Goal: Task Accomplishment & Management: Manage account settings

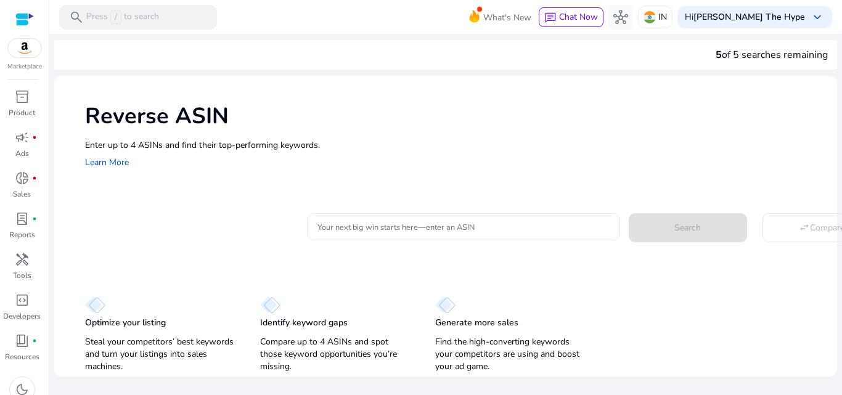
drag, startPoint x: 0, startPoint y: 0, endPoint x: 453, endPoint y: 227, distance: 506.8
click at [453, 227] on input "Your next big win starts here—enter an ASIN" at bounding box center [463, 227] width 292 height 14
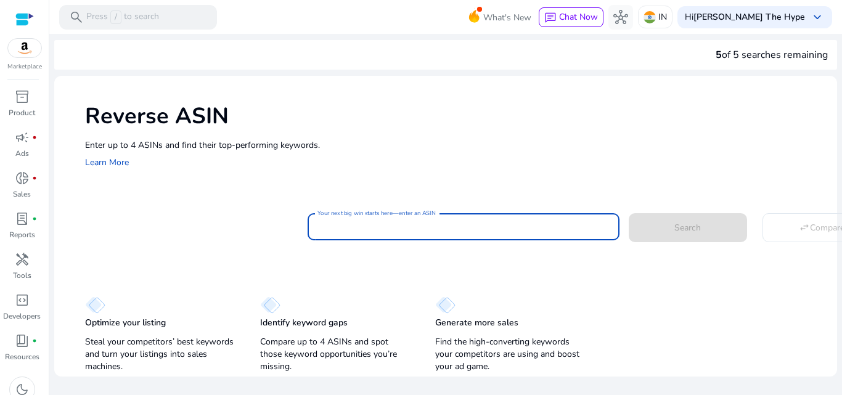
paste input "**********"
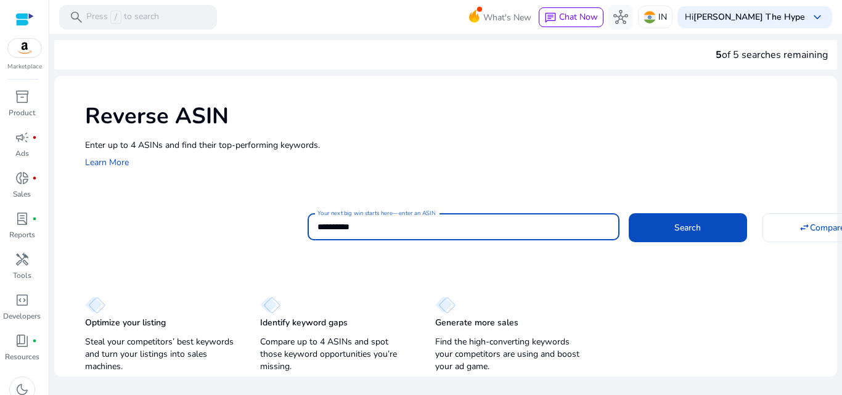
type input "**********"
click at [629, 213] on button "Search" at bounding box center [688, 227] width 118 height 28
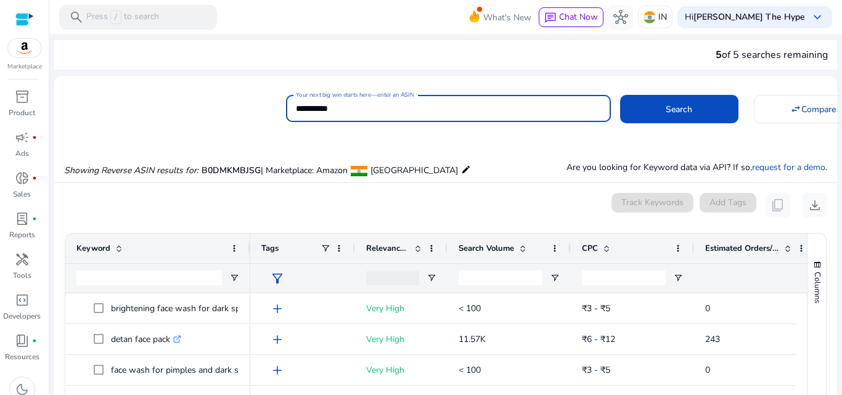
scroll to position [132, 0]
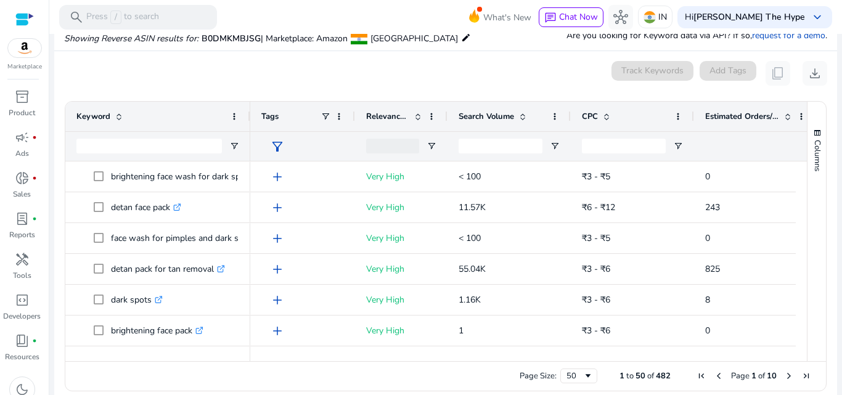
click at [515, 112] on span at bounding box center [521, 117] width 14 height 10
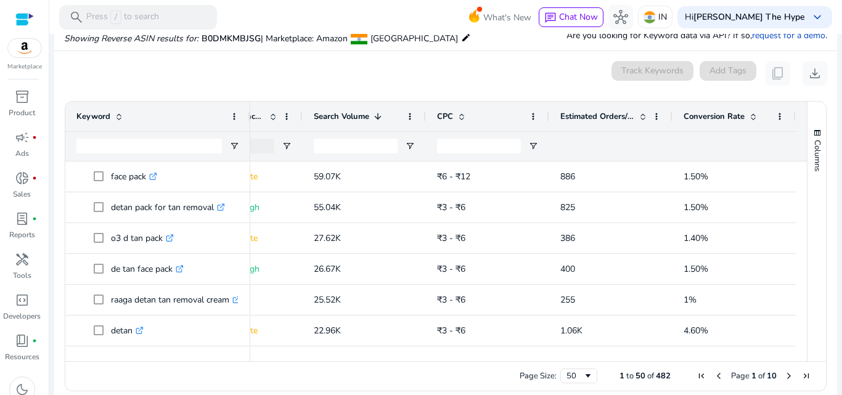
scroll to position [0, 85]
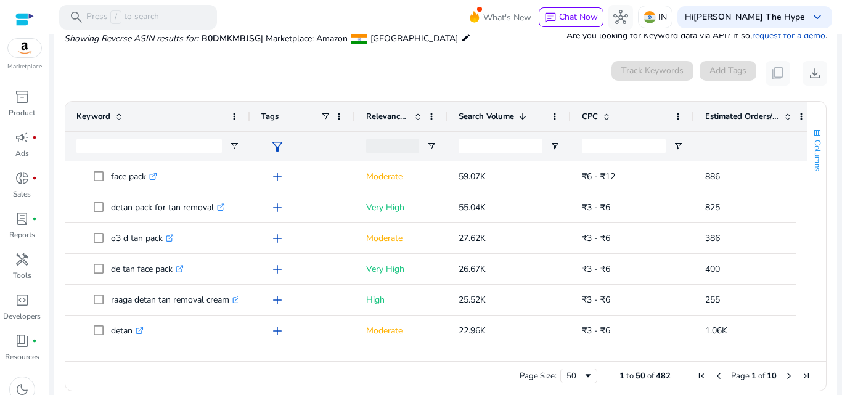
click at [813, 133] on span "button" at bounding box center [817, 133] width 10 height 10
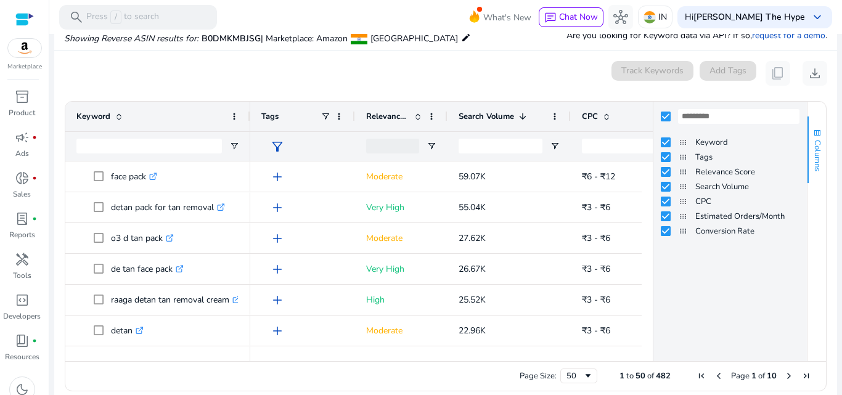
click at [813, 133] on span "button" at bounding box center [817, 133] width 10 height 10
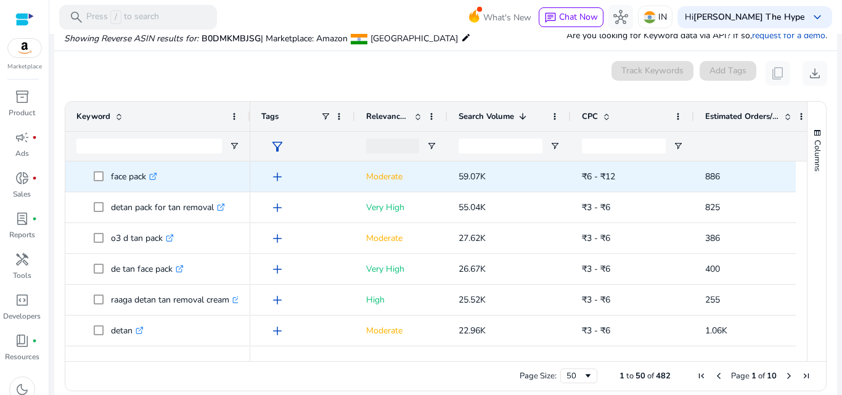
click at [276, 175] on span "add" at bounding box center [277, 176] width 15 height 15
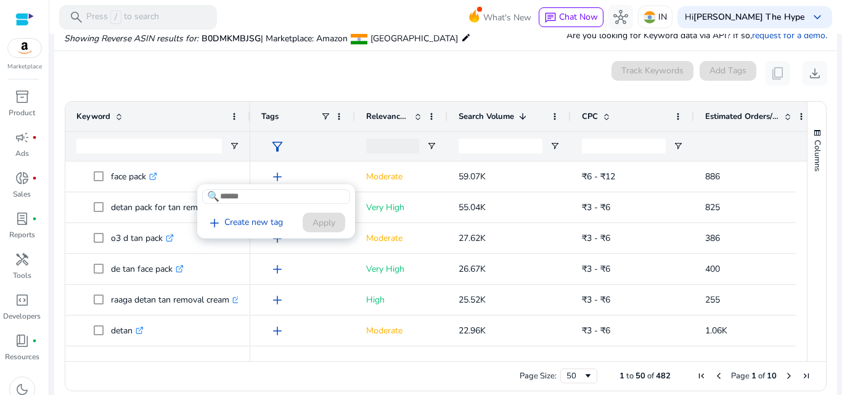
click at [346, 75] on div at bounding box center [421, 197] width 842 height 395
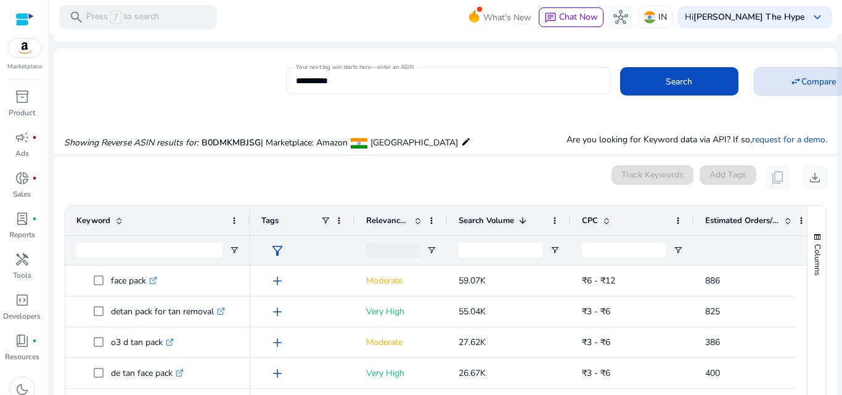
click at [793, 81] on mat-icon "swap_horiz" at bounding box center [795, 81] width 11 height 11
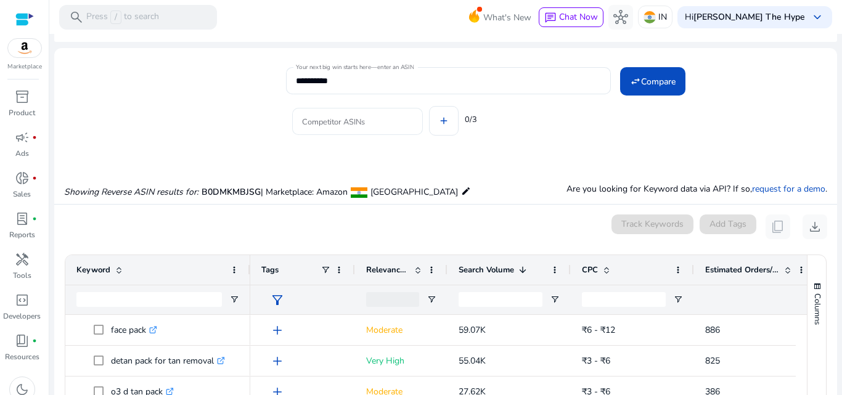
click at [397, 118] on input "Competitor ASINs" at bounding box center [357, 122] width 111 height 14
paste input "**********"
type input "**********"
click at [429, 106] on button "add" at bounding box center [444, 121] width 30 height 30
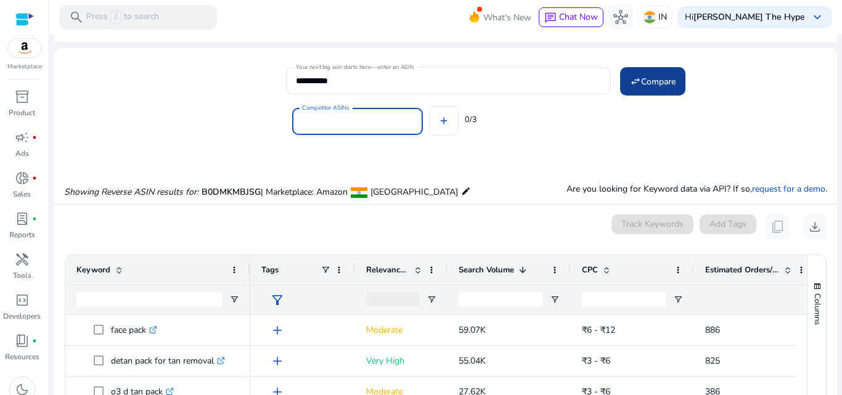
click at [630, 79] on mat-icon "swap_horiz" at bounding box center [635, 81] width 11 height 11
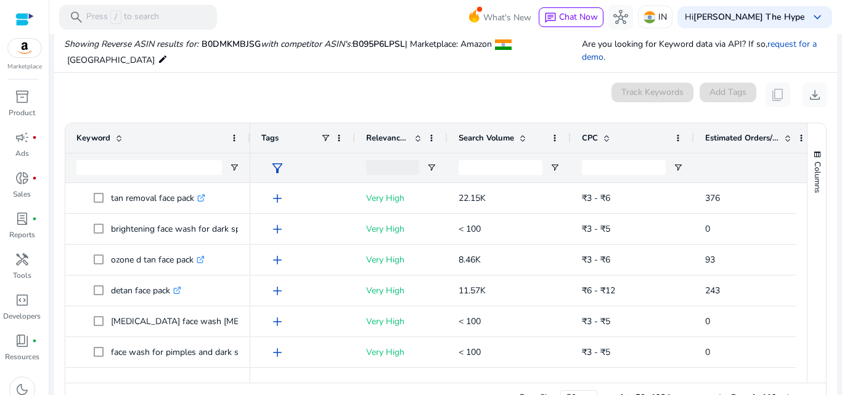
scroll to position [193, 0]
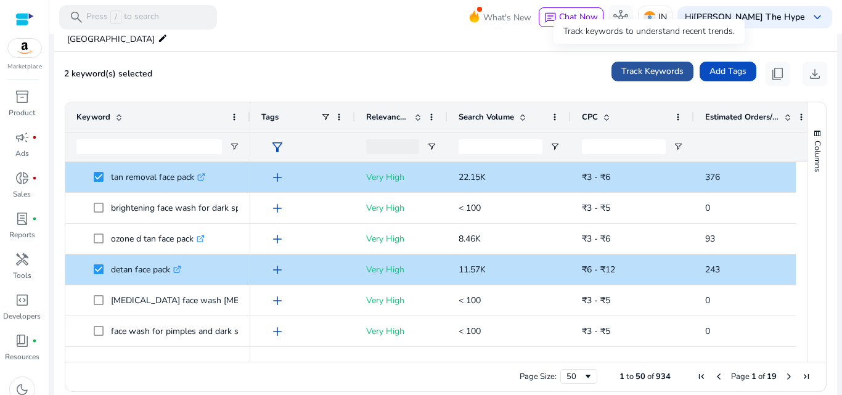
click at [622, 66] on span at bounding box center [652, 72] width 82 height 30
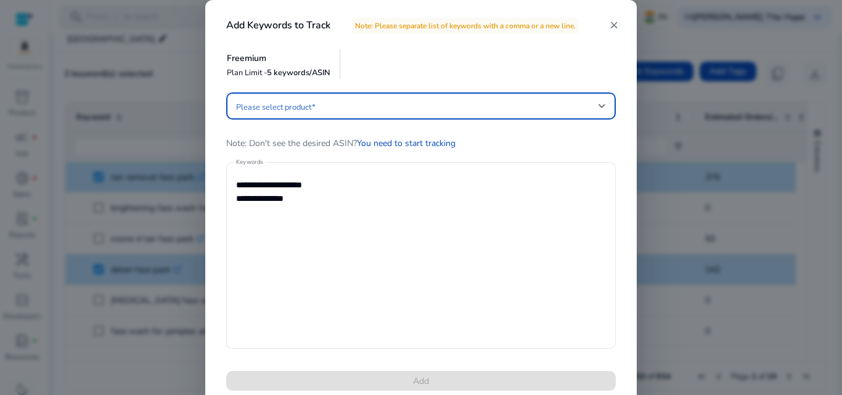
click at [601, 105] on div at bounding box center [601, 106] width 7 height 5
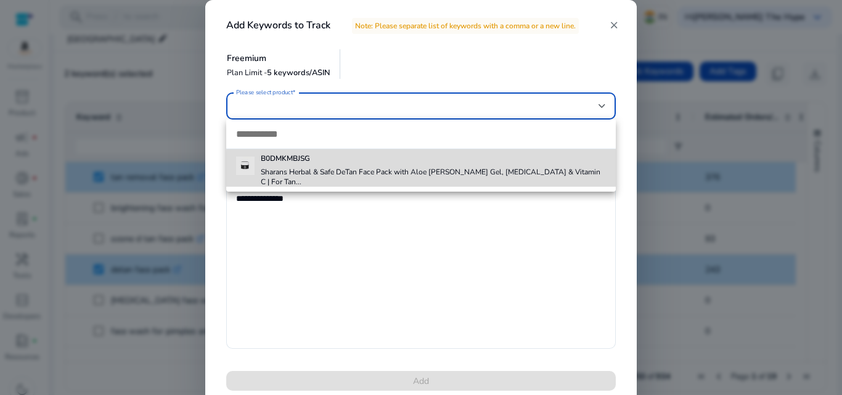
click at [502, 169] on h4 "Sharans Herbal & Safe DeTan Face Pack with Aloe Vera Gel, Kojic Acid & Vitamin …" at bounding box center [433, 177] width 345 height 20
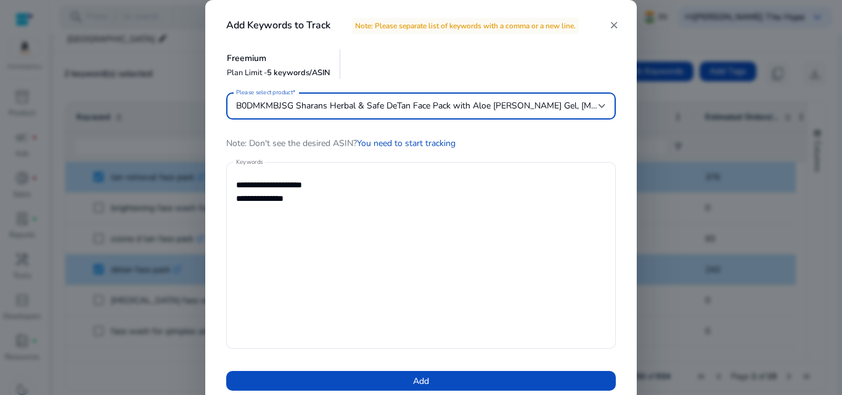
click at [596, 107] on span "B0DMKMBJSG Sharans Herbal & Safe DeTan Face Pack with Aloe Vera Gel, Kojic Acid…" at bounding box center [488, 106] width 505 height 12
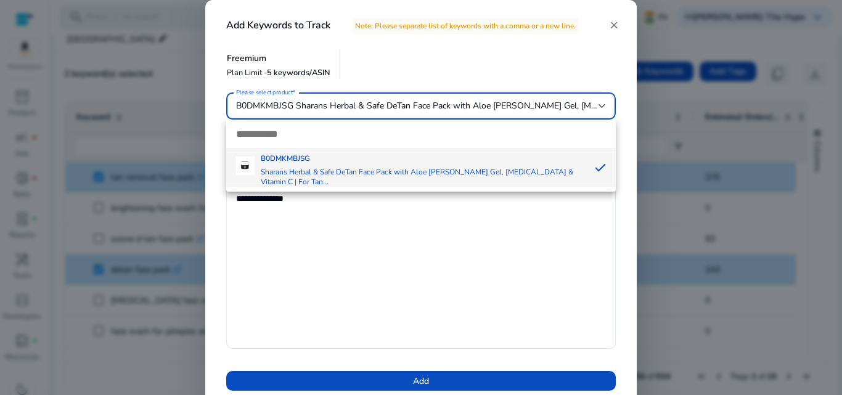
click at [530, 135] on input "dropdown search" at bounding box center [420, 134] width 389 height 29
paste input "**********"
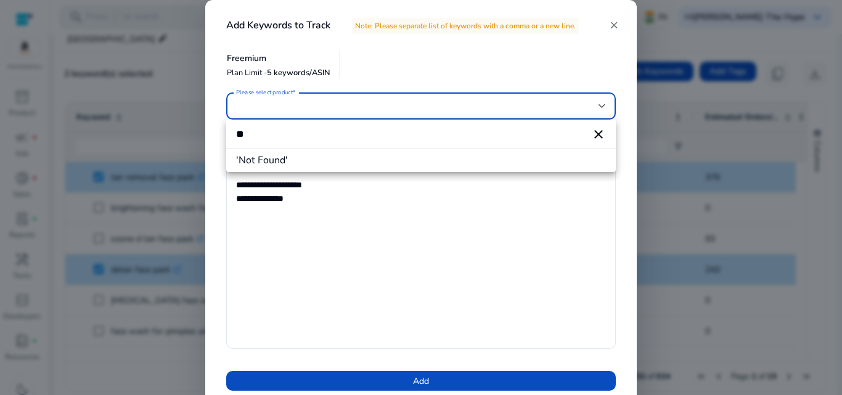
type input "*"
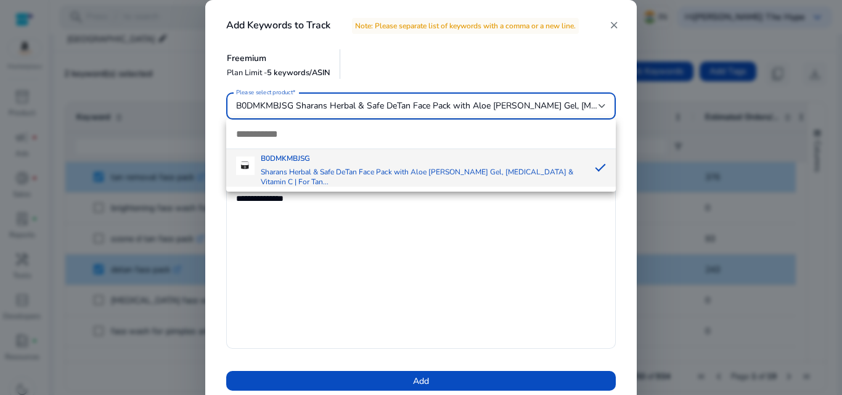
click at [485, 177] on h4 "Sharans Herbal & Safe DeTan Face Pack with Aloe Vera Gel, Kojic Acid & Vitamin …" at bounding box center [423, 177] width 324 height 20
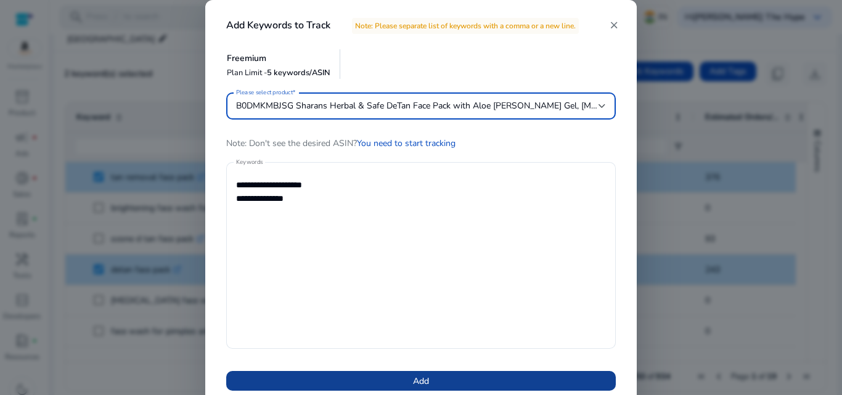
click at [438, 376] on span at bounding box center [420, 381] width 389 height 30
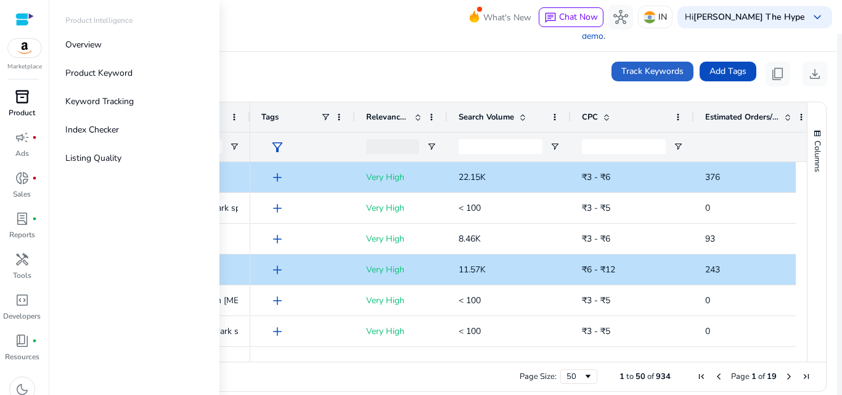
click at [18, 110] on p "Product" at bounding box center [22, 112] width 26 height 11
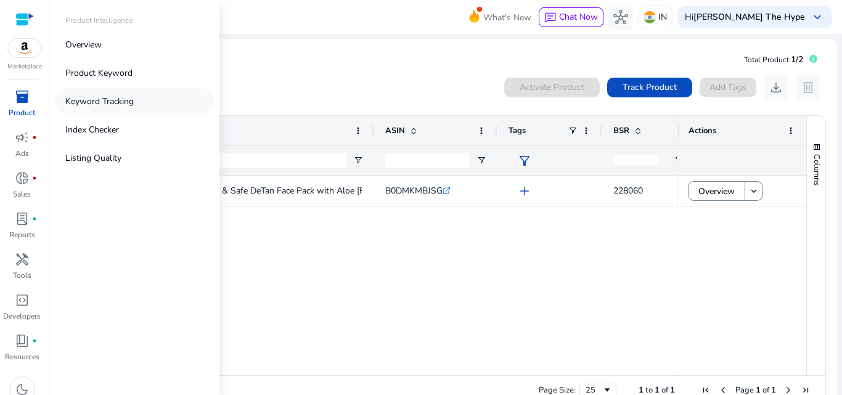
click at [118, 102] on p "Keyword Tracking" at bounding box center [99, 101] width 68 height 13
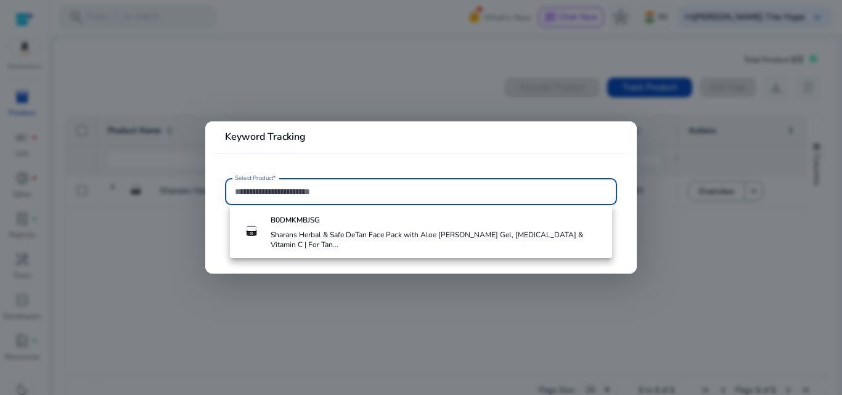
click at [693, 213] on div at bounding box center [421, 197] width 842 height 395
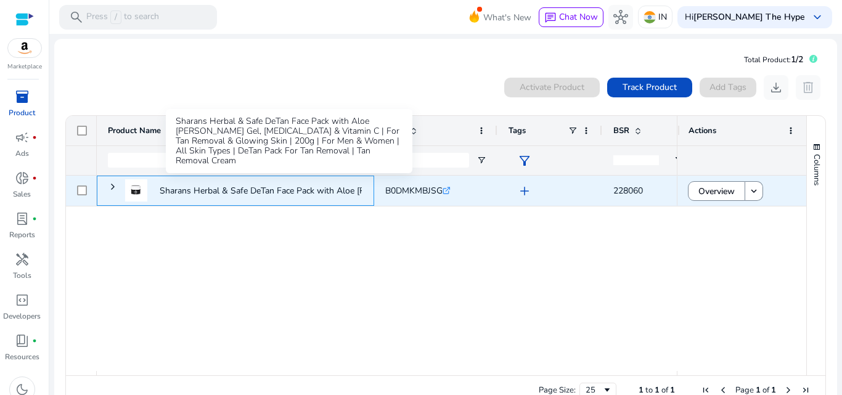
click at [319, 195] on p "Sharans Herbal & Safe DeTan Face Pack with Aloe Vera Gel, Kojic..." at bounding box center [314, 190] width 309 height 25
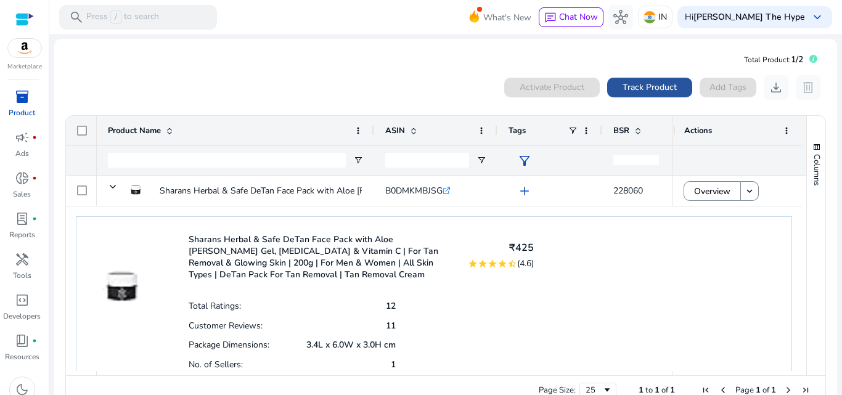
click at [622, 94] on span at bounding box center [649, 88] width 85 height 30
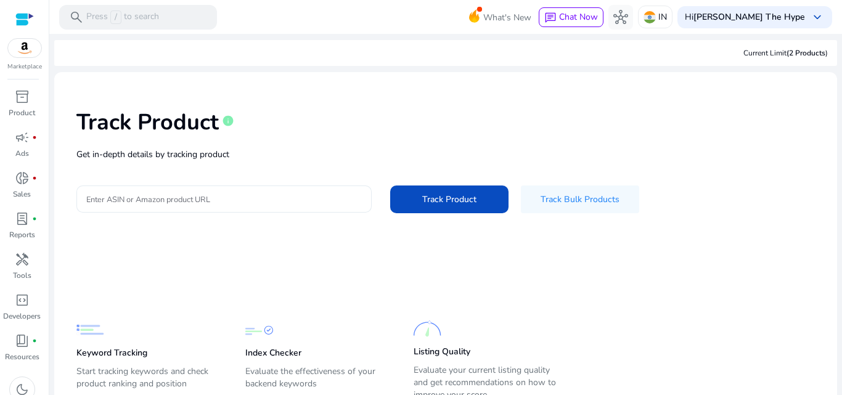
click at [303, 203] on input "Enter ASIN or Amazon product URL" at bounding box center [223, 199] width 275 height 14
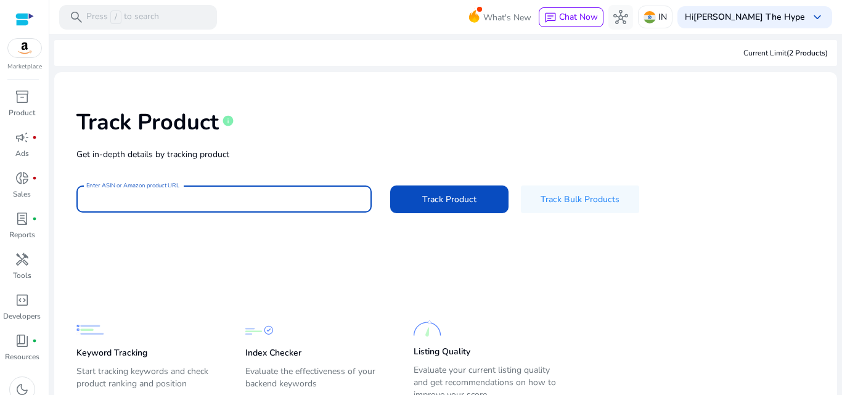
paste input "**********"
type input "**********"
click at [390, 185] on button "Track Product" at bounding box center [449, 199] width 118 height 28
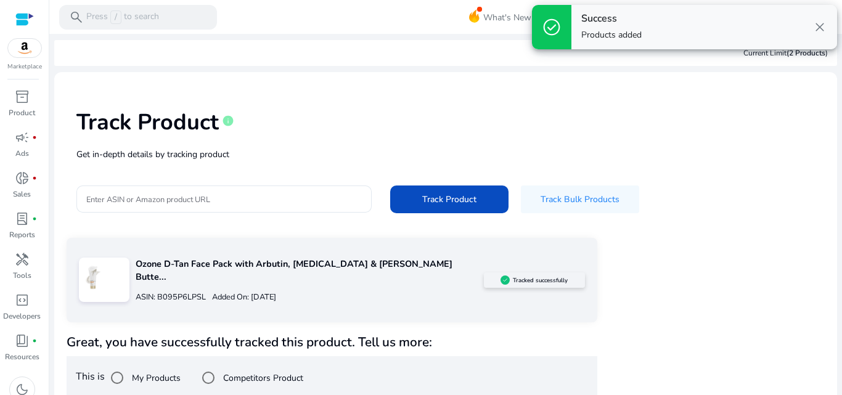
click at [435, 90] on div "Track Product info Get in-depth details by tracking product Enter ASIN or Amazo…" at bounding box center [445, 160] width 763 height 156
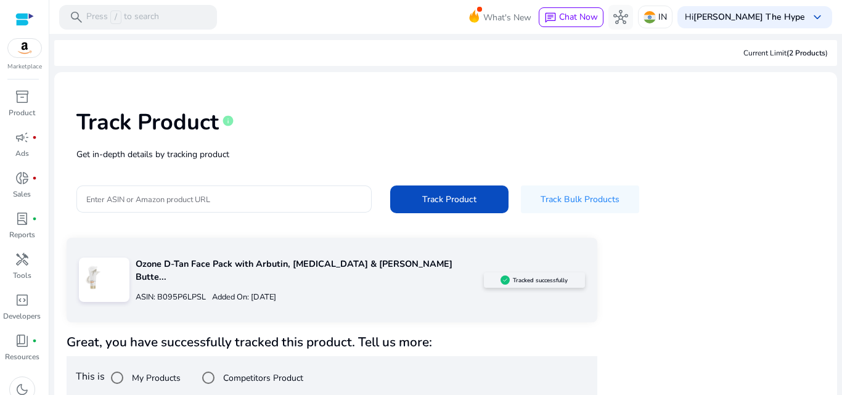
click at [703, 100] on div "Track Product info" at bounding box center [445, 119] width 738 height 51
click at [746, 171] on div "Track Product info Get in-depth details by tracking product Enter ASIN or Amazo…" at bounding box center [445, 159] width 763 height 156
click at [702, 271] on div "Ozone D-Tan Face Pack with Arbutin, Lactic Acid & Shea Butte... ASIN: B095P6LPS…" at bounding box center [446, 390] width 758 height 306
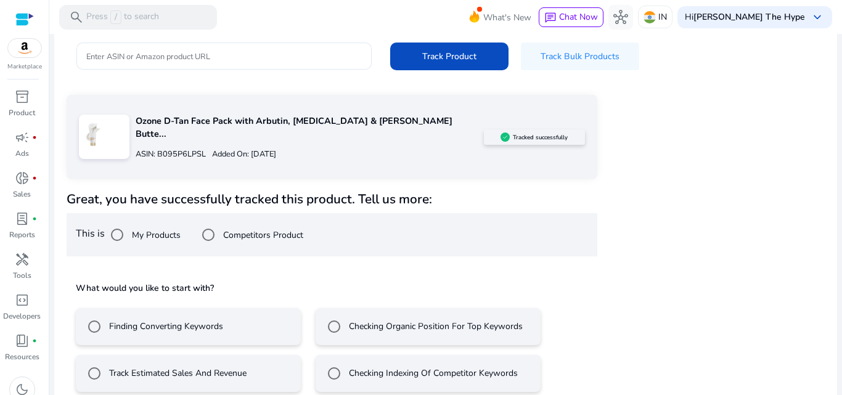
scroll to position [145, 0]
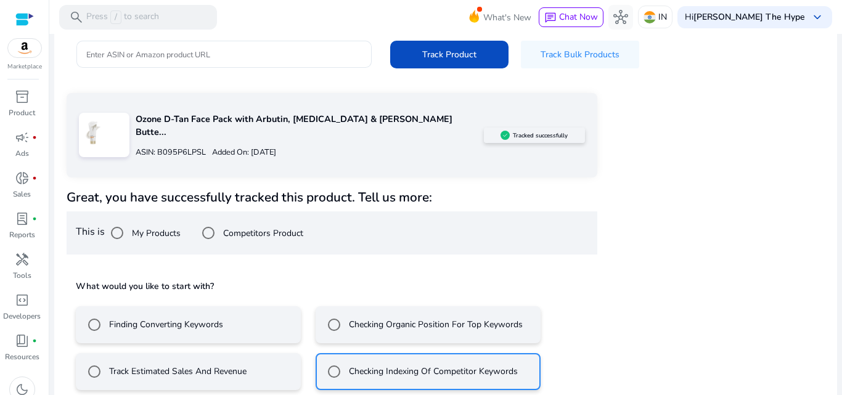
click at [215, 321] on div "Finding Converting Keywords" at bounding box center [152, 324] width 141 height 25
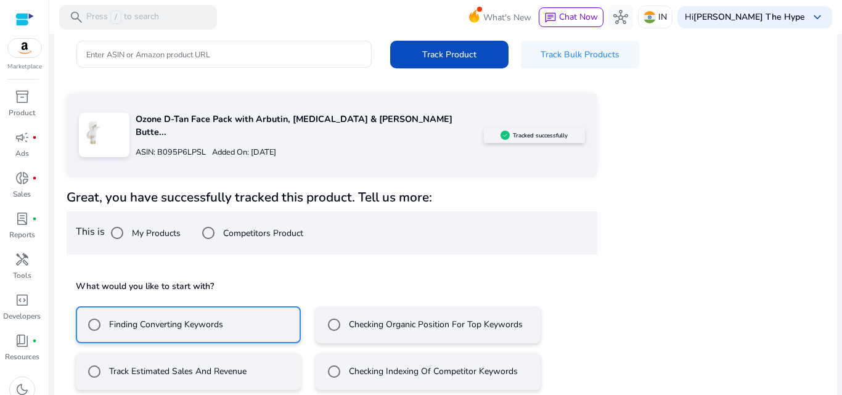
click at [335, 250] on div "Great, you have successfully tracked this product. Tell us more: This is My Pro…" at bounding box center [332, 322] width 531 height 264
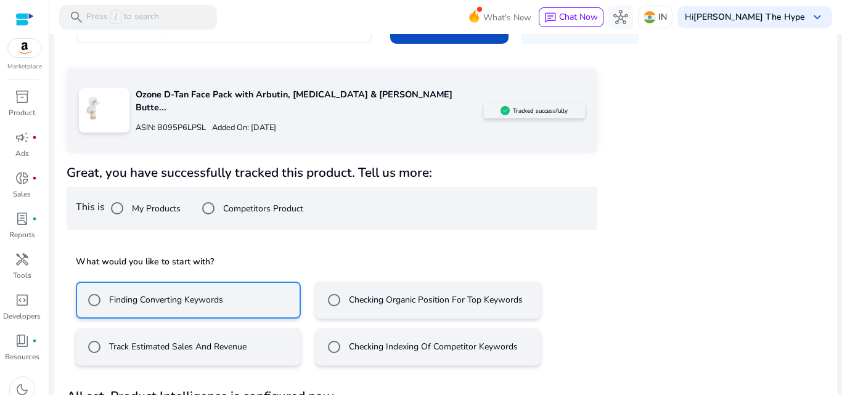
scroll to position [200, 0]
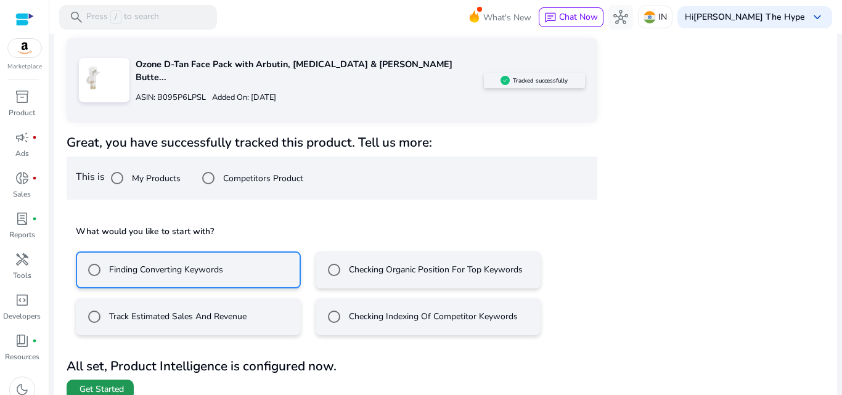
click at [115, 383] on span "Get Started" at bounding box center [101, 389] width 44 height 12
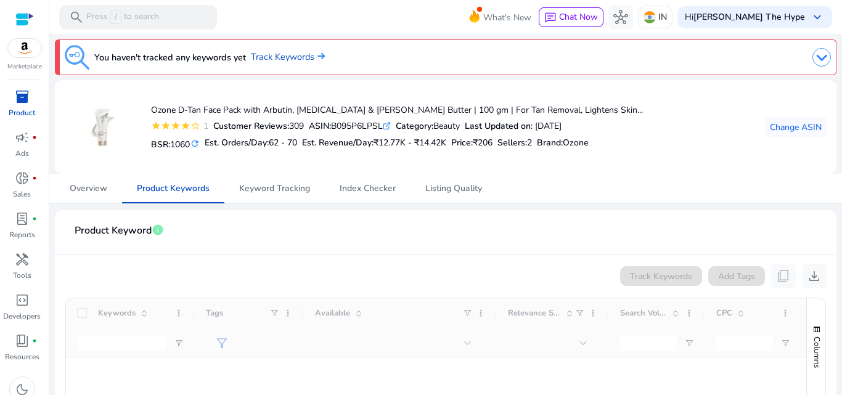
click at [332, 238] on mat-card-header "Product Keyword info" at bounding box center [446, 237] width 762 height 35
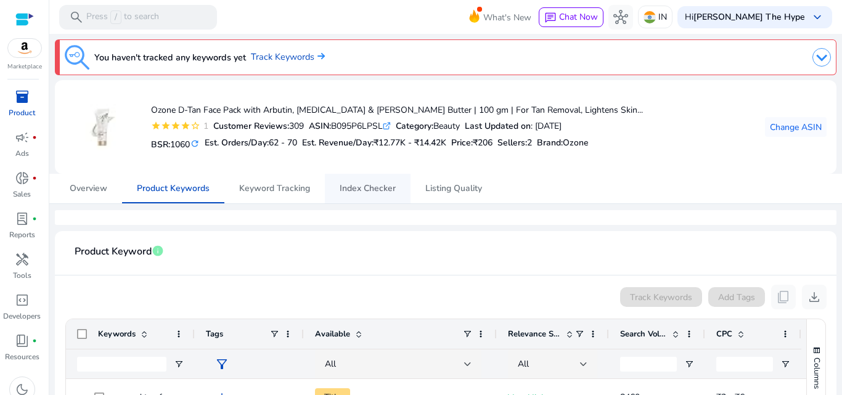
click at [348, 190] on span "Index Checker" at bounding box center [368, 188] width 56 height 9
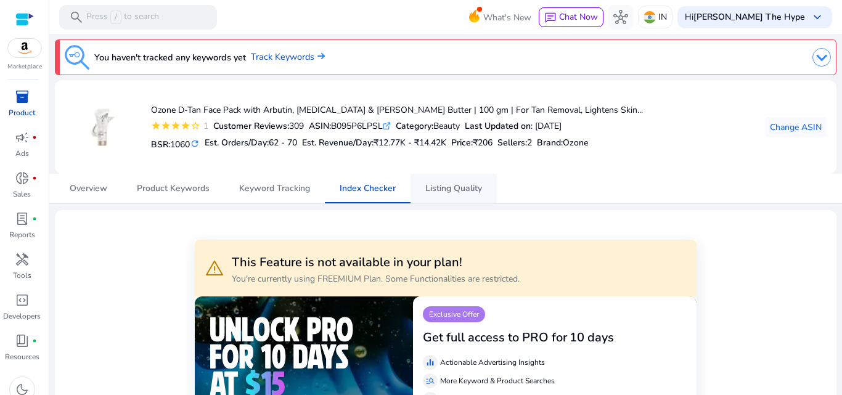
click at [422, 180] on link "Listing Quality" at bounding box center [453, 189] width 86 height 30
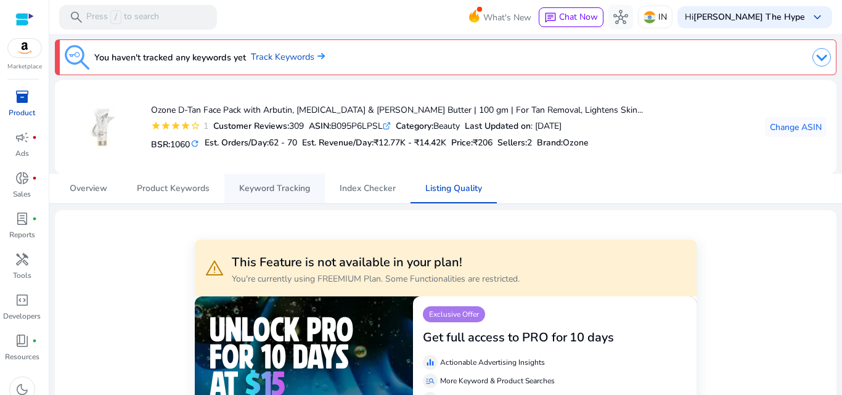
click at [288, 188] on span "Keyword Tracking" at bounding box center [274, 188] width 71 height 9
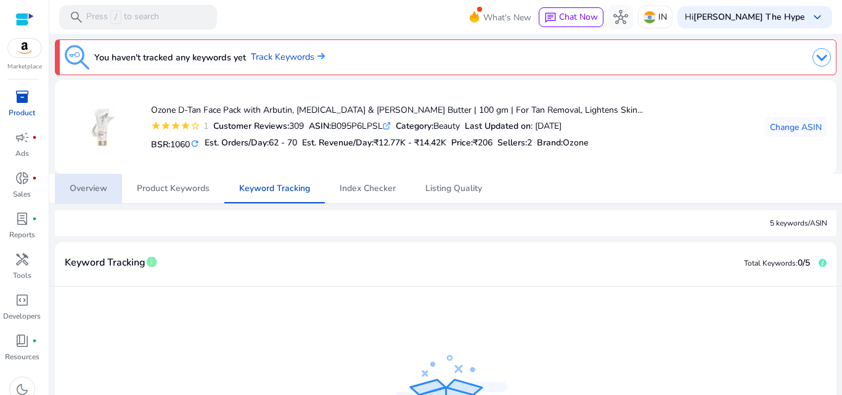
click at [297, 218] on div "5 keywords/ASIN" at bounding box center [445, 223] width 781 height 26
click at [80, 193] on span "Overview" at bounding box center [89, 188] width 38 height 9
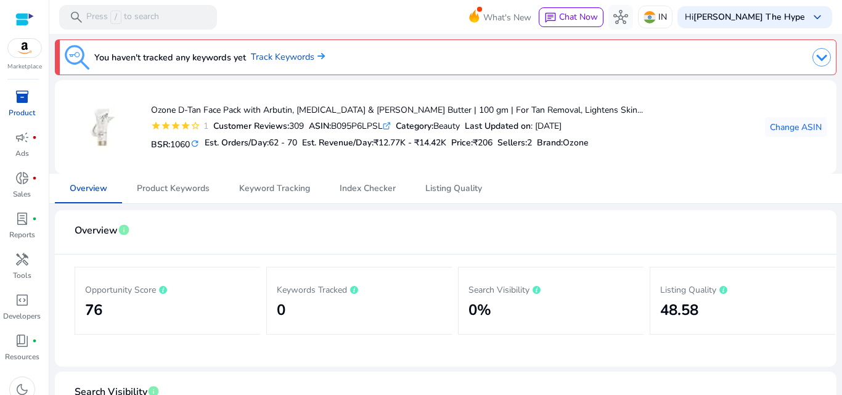
click at [310, 241] on mat-card-header "Overview info" at bounding box center [446, 237] width 762 height 35
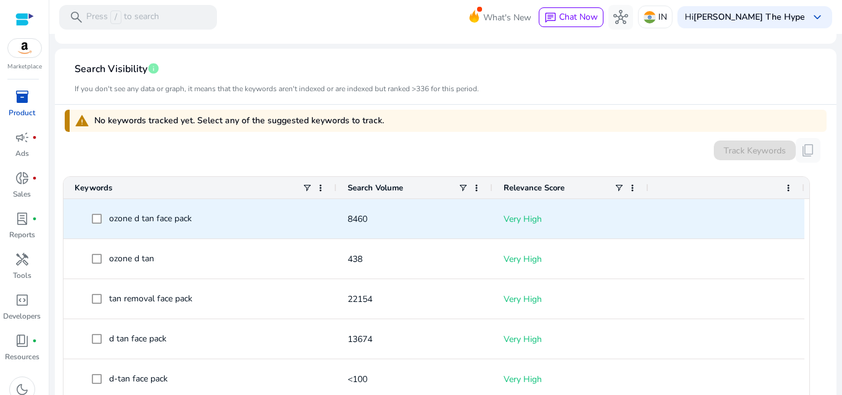
scroll to position [320, 0]
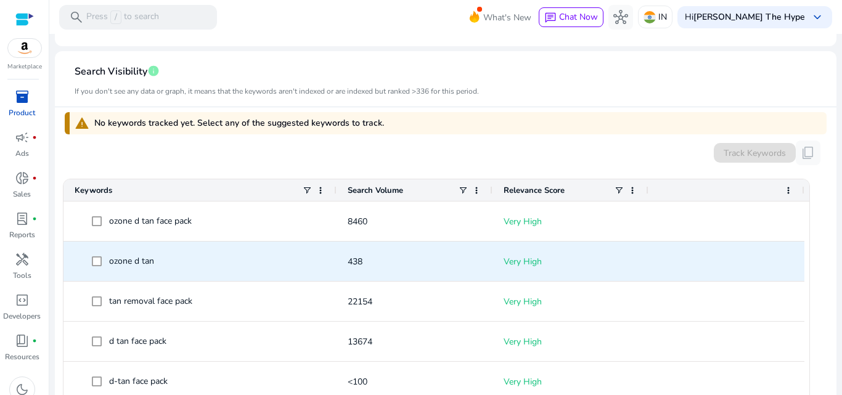
scroll to position [345, 0]
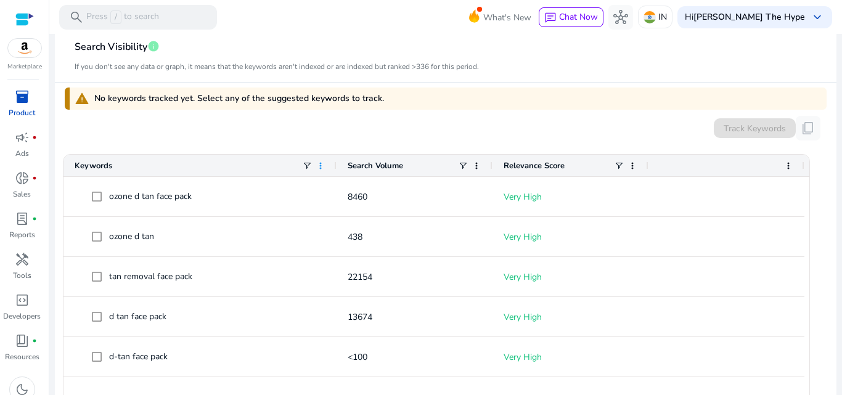
click at [320, 166] on span at bounding box center [320, 166] width 10 height 10
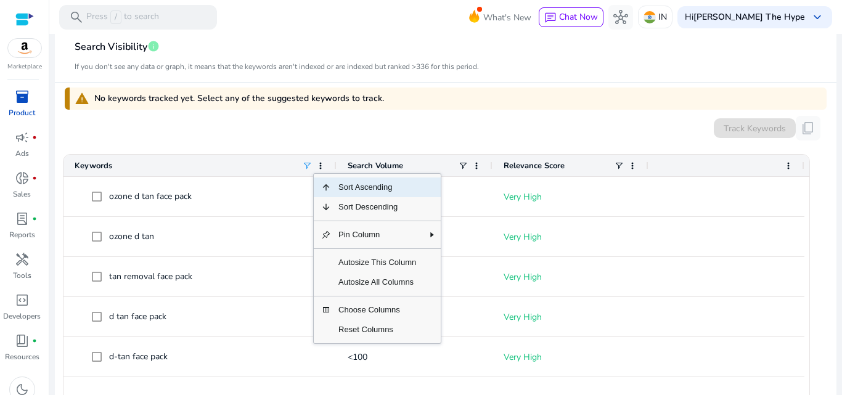
click at [304, 162] on span at bounding box center [307, 166] width 10 height 10
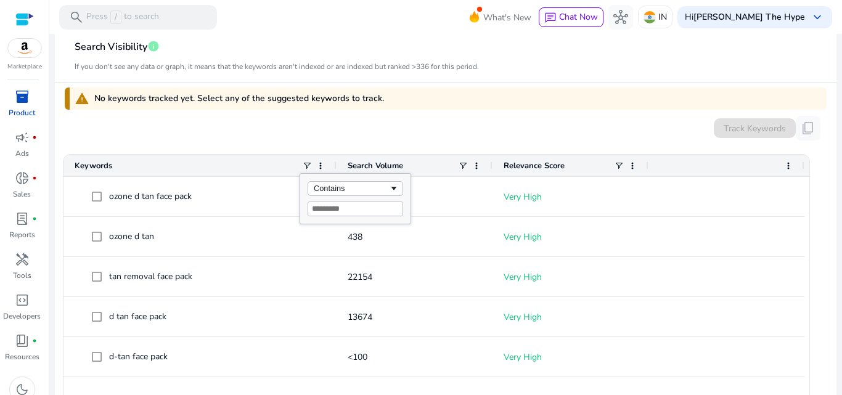
click at [335, 101] on span "No keywords tracked yet. Select any of the suggested keywords to track." at bounding box center [239, 98] width 290 height 12
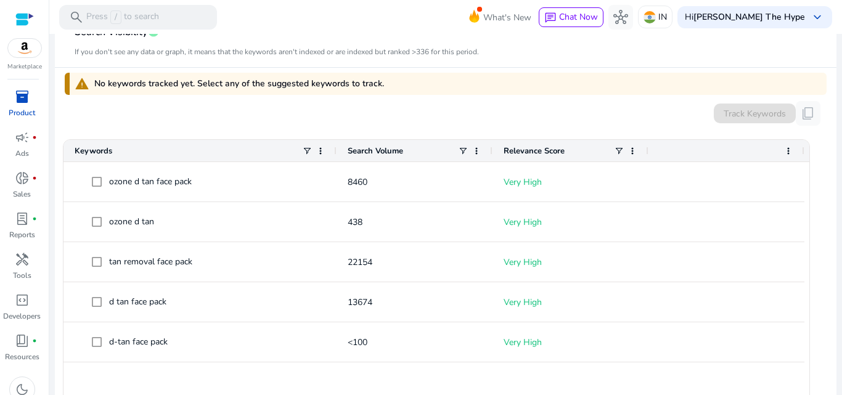
scroll to position [357, 0]
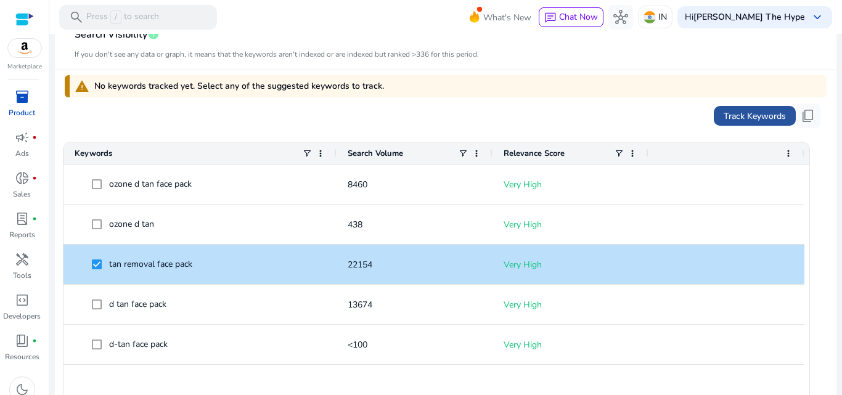
click at [746, 107] on span at bounding box center [755, 116] width 82 height 30
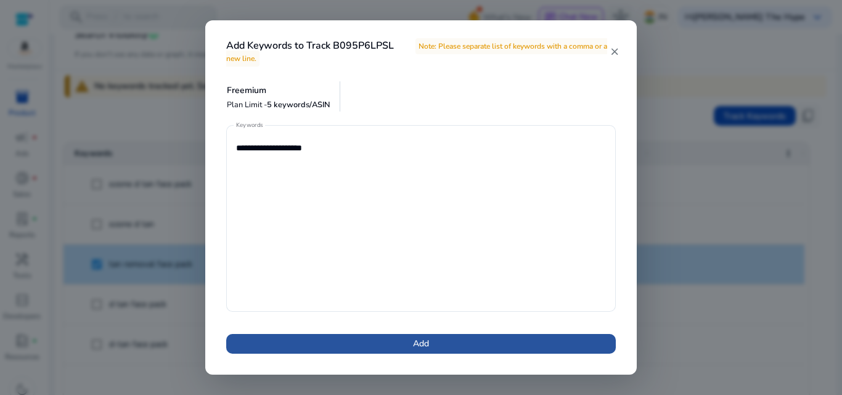
click at [389, 343] on span at bounding box center [420, 344] width 389 height 30
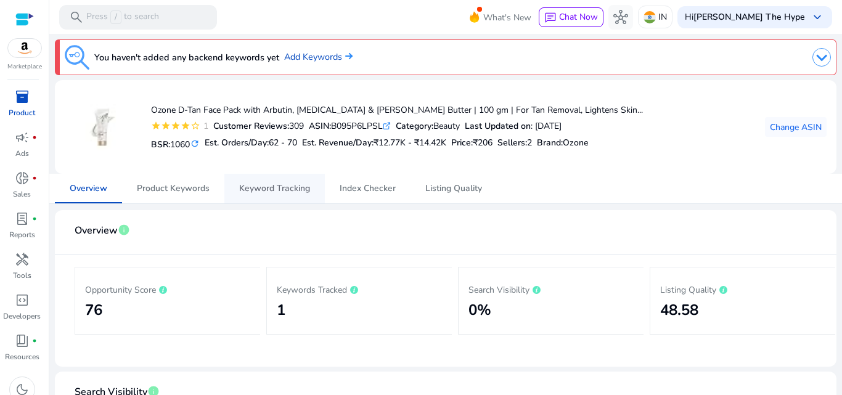
click at [299, 190] on span "Keyword Tracking" at bounding box center [274, 188] width 71 height 9
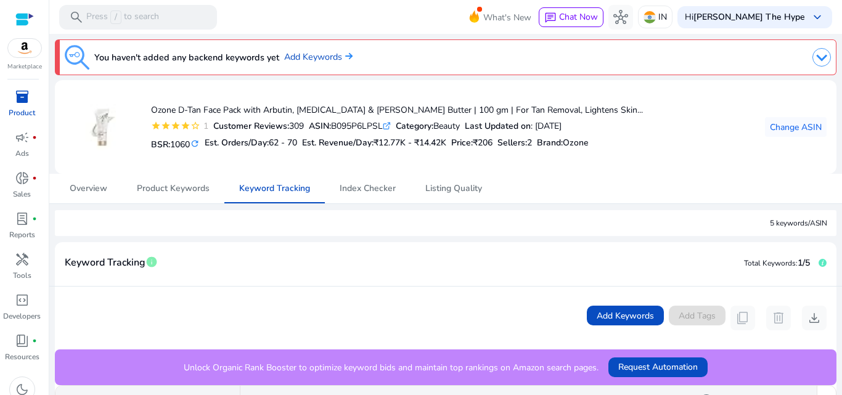
click at [343, 242] on div "Keyword Tracking info Total Keywords: 1/5" at bounding box center [445, 264] width 781 height 44
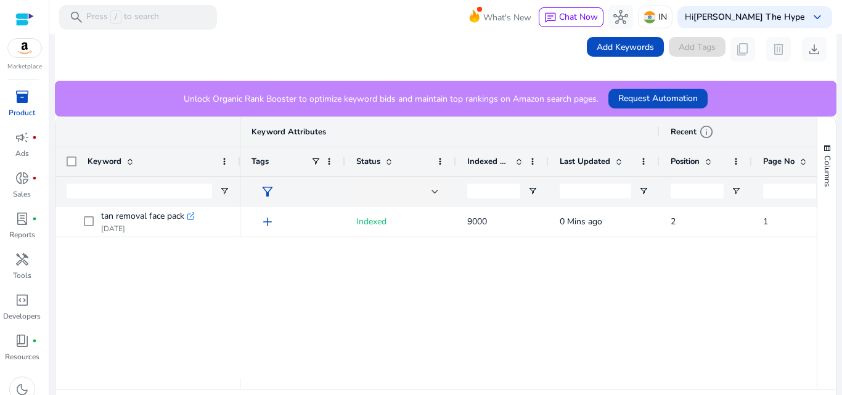
scroll to position [271, 0]
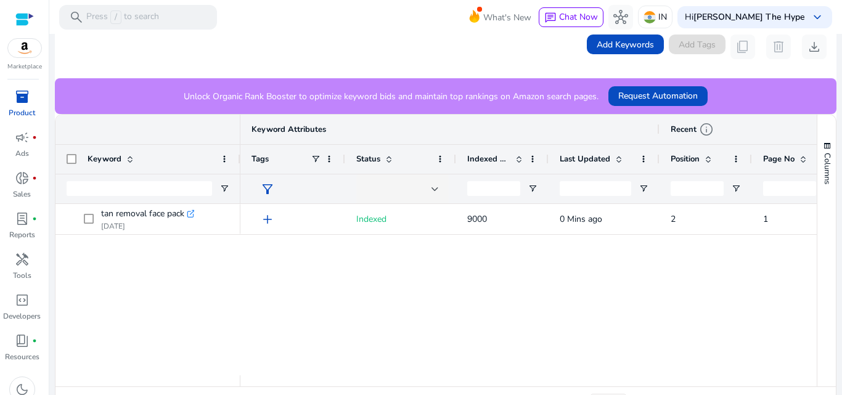
click at [507, 158] on span "Indexed Products" at bounding box center [488, 158] width 43 height 11
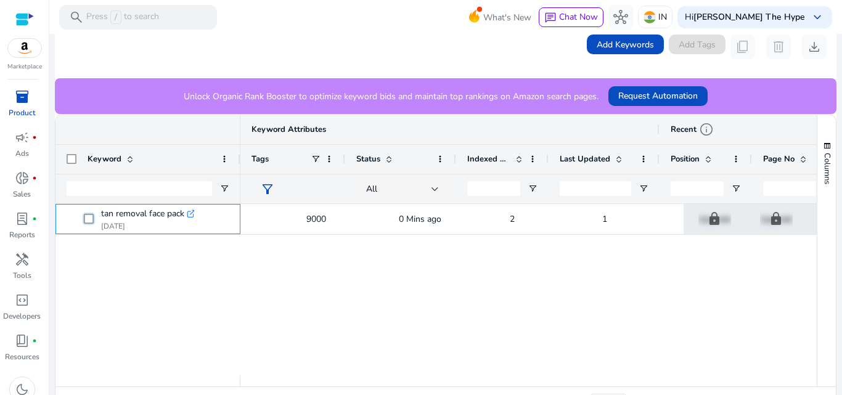
scroll to position [0, 0]
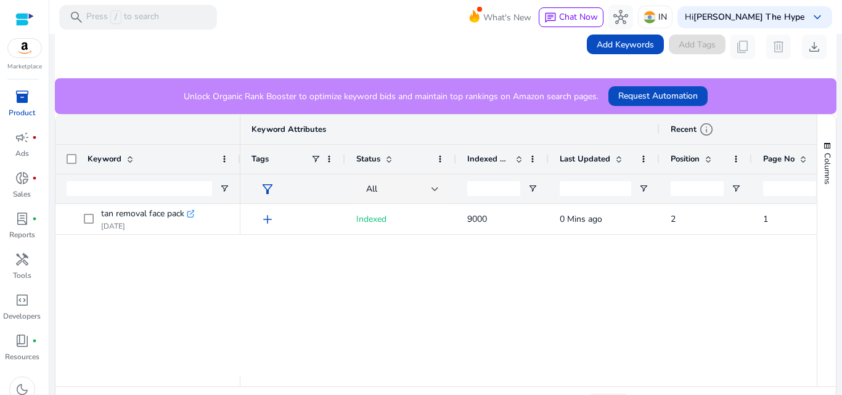
click at [33, 100] on div "inventory_2" at bounding box center [22, 97] width 35 height 20
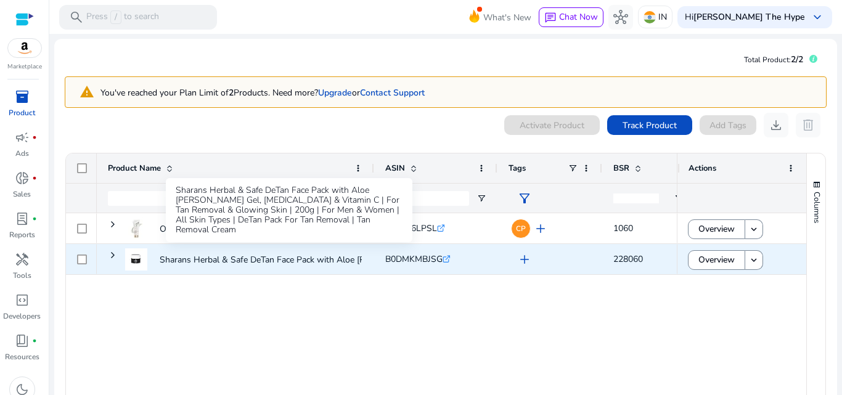
click at [311, 264] on p "Sharans Herbal & Safe DeTan Face Pack with Aloe Vera Gel, Kojic..." at bounding box center [314, 259] width 309 height 25
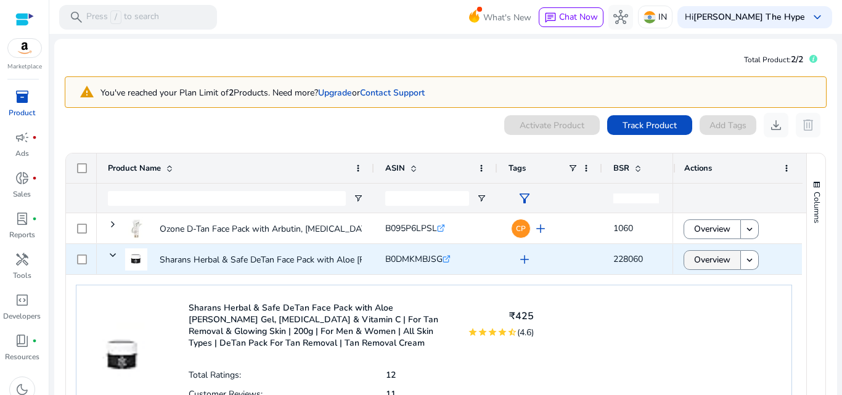
click at [708, 263] on span "Overview" at bounding box center [712, 259] width 36 height 25
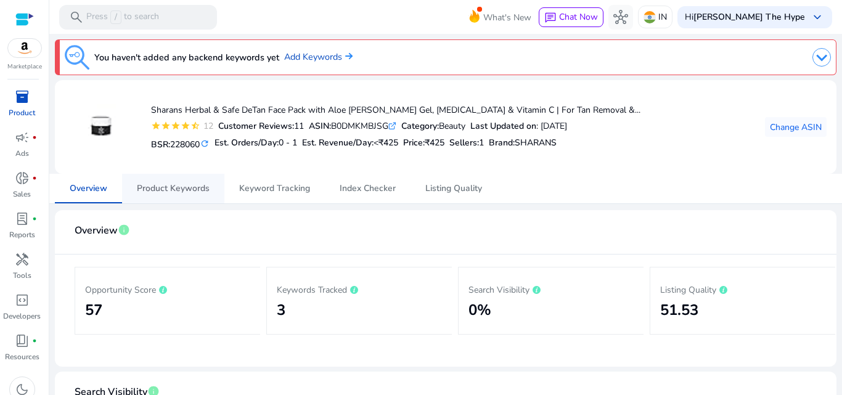
click at [187, 184] on span "Product Keywords" at bounding box center [173, 188] width 73 height 9
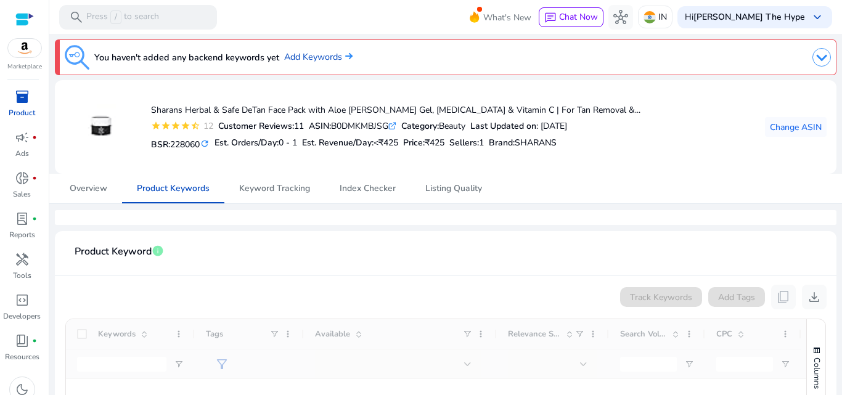
click at [224, 222] on div at bounding box center [445, 217] width 781 height 15
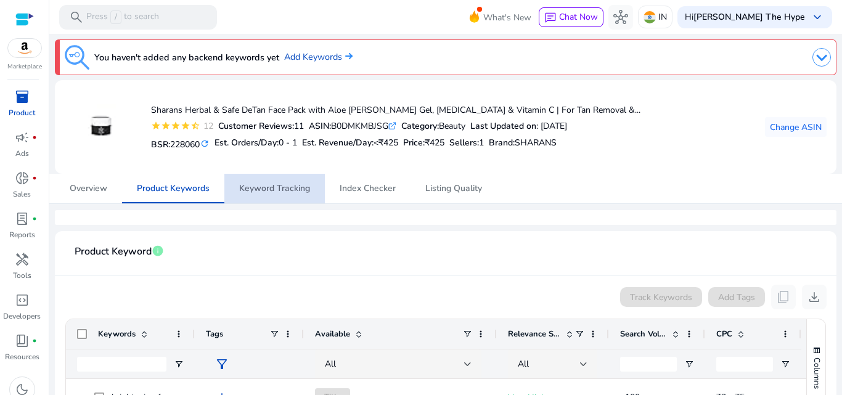
click at [287, 184] on span "Keyword Tracking" at bounding box center [274, 188] width 71 height 9
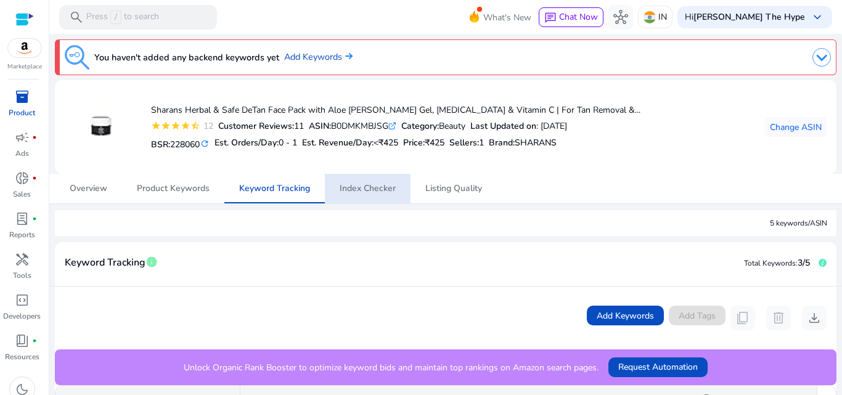
click at [516, 152] on div "Brand : SHARANS" at bounding box center [523, 143] width 68 height 18
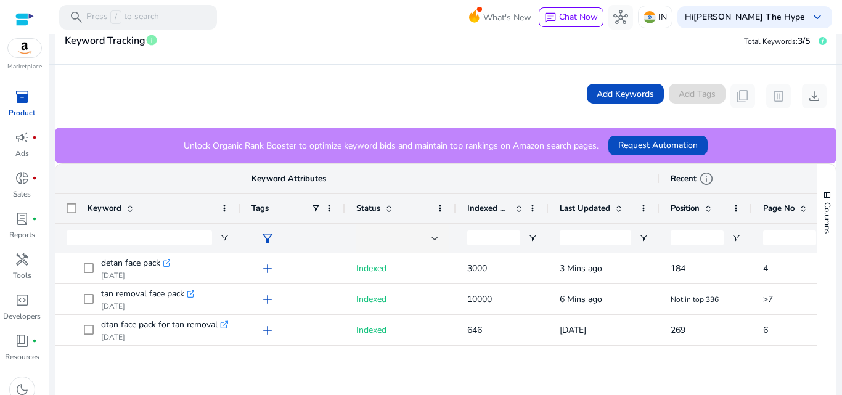
scroll to position [293, 0]
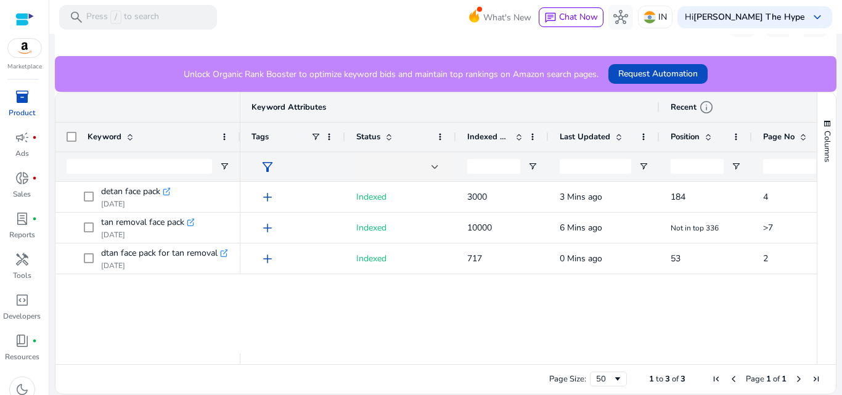
drag, startPoint x: 406, startPoint y: 359, endPoint x: 423, endPoint y: 361, distance: 17.4
click at [423, 361] on div at bounding box center [528, 358] width 576 height 11
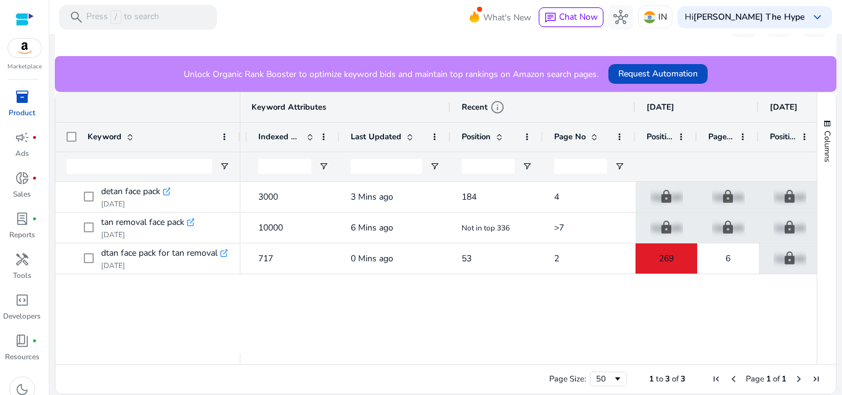
scroll to position [0, 221]
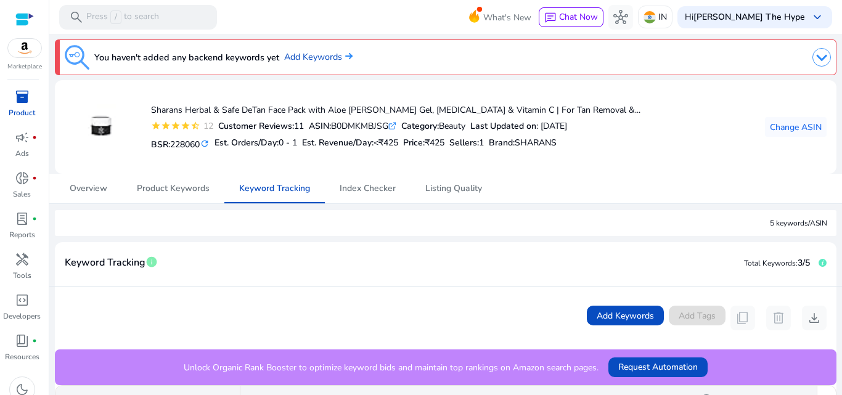
scroll to position [0, 242]
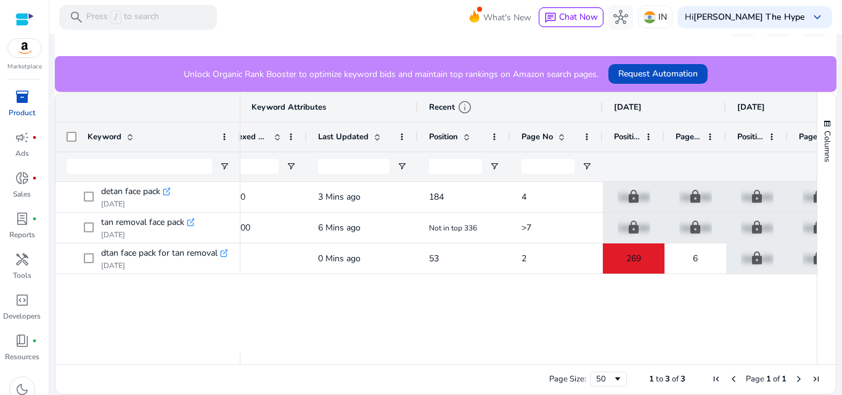
click at [402, 38] on div "Add Keywords Add Tags content_copy delete download" at bounding box center [445, 24] width 781 height 63
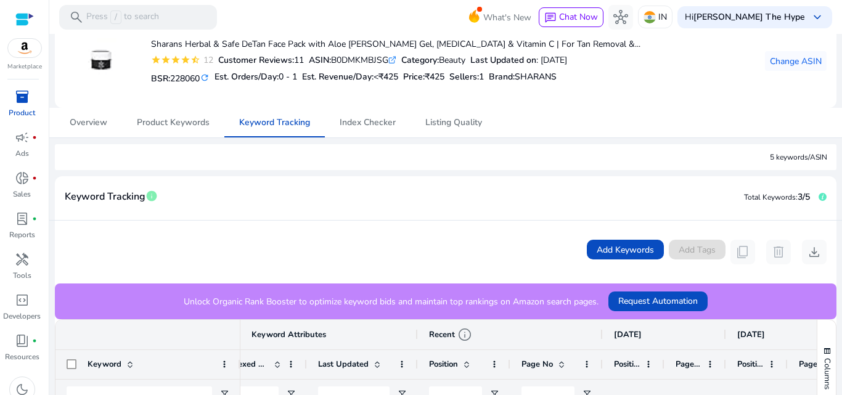
scroll to position [0, 0]
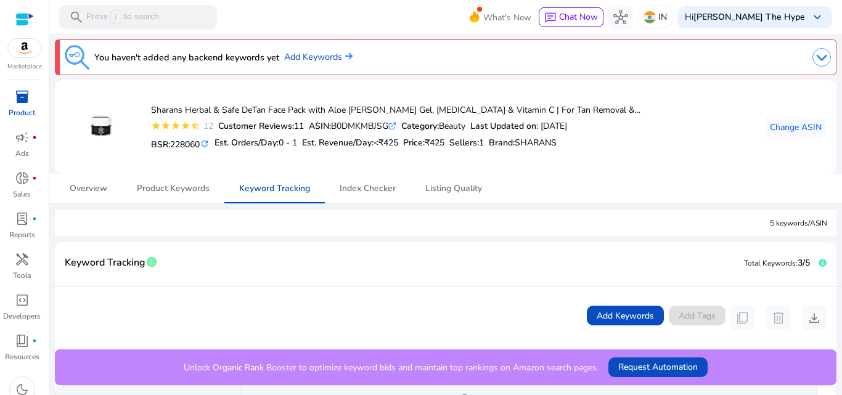
click at [367, 124] on div "ASIN: B0DMKMBJSG .st0{fill:#2c8af8}" at bounding box center [353, 126] width 88 height 13
copy div "B0DMKMBJSG"
click at [665, 102] on div "Sharans Herbal & Safe DeTan Face Pack with Aloe [PERSON_NAME] Gel, [MEDICAL_DAT…" at bounding box center [446, 127] width 762 height 74
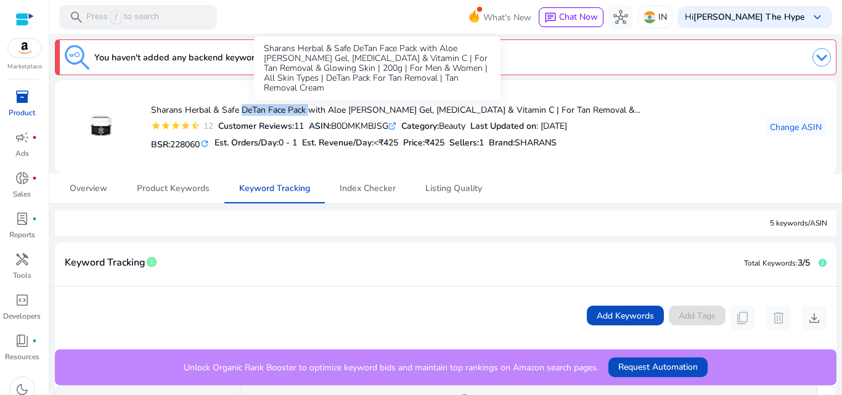
drag, startPoint x: 240, startPoint y: 107, endPoint x: 306, endPoint y: 108, distance: 66.6
click at [306, 108] on h4 "Sharans Herbal & Safe DeTan Face Pack with Aloe [PERSON_NAME] Gel, [MEDICAL_DAT…" at bounding box center [395, 110] width 489 height 10
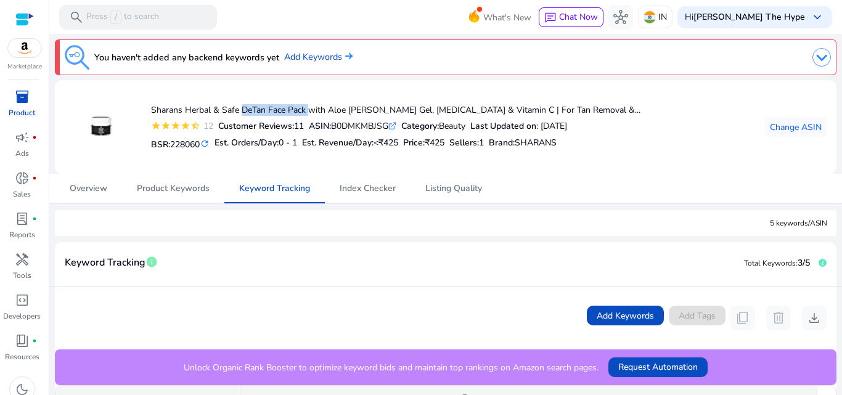
copy h4 "DeTan Face Pack"
